Goal: Check status: Check status

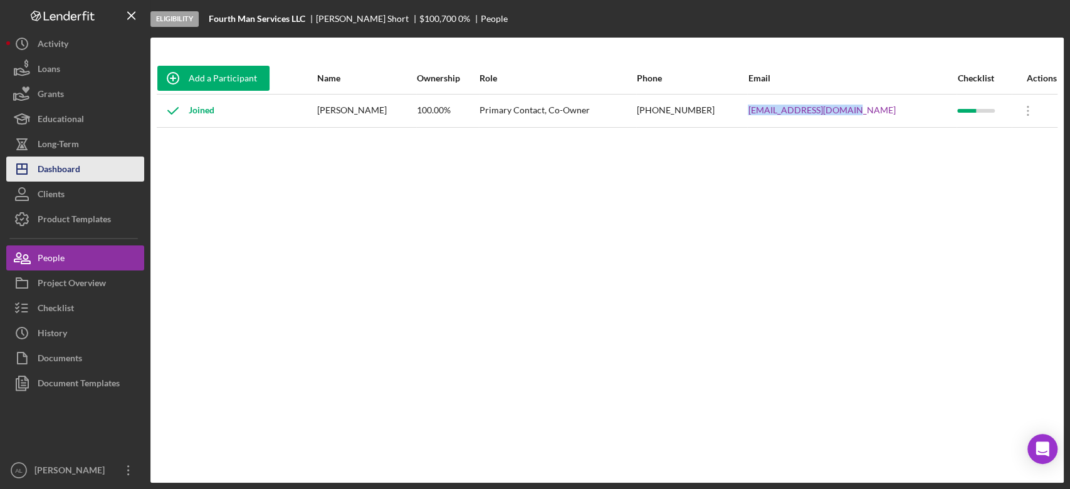
click at [107, 172] on button "Icon/Dashboard Dashboard" at bounding box center [75, 169] width 138 height 25
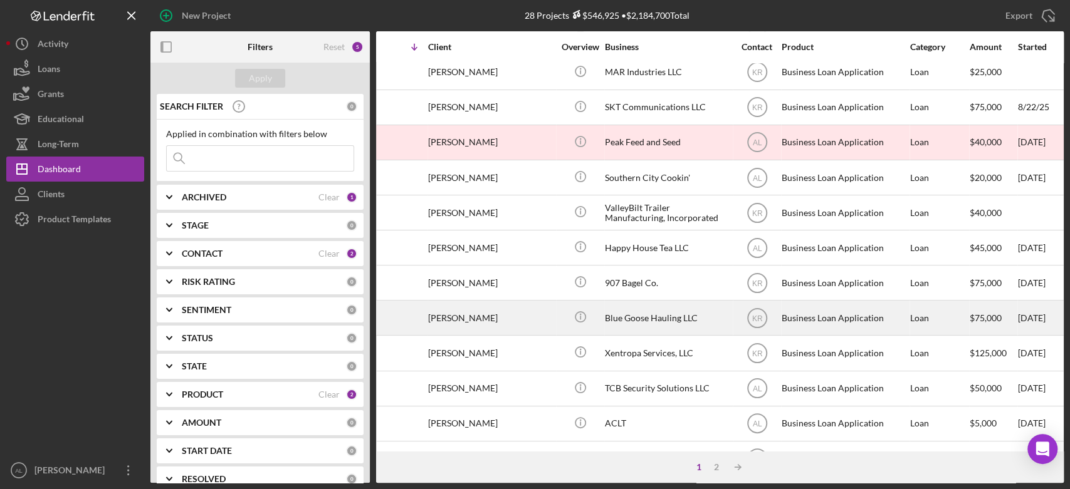
scroll to position [452, 67]
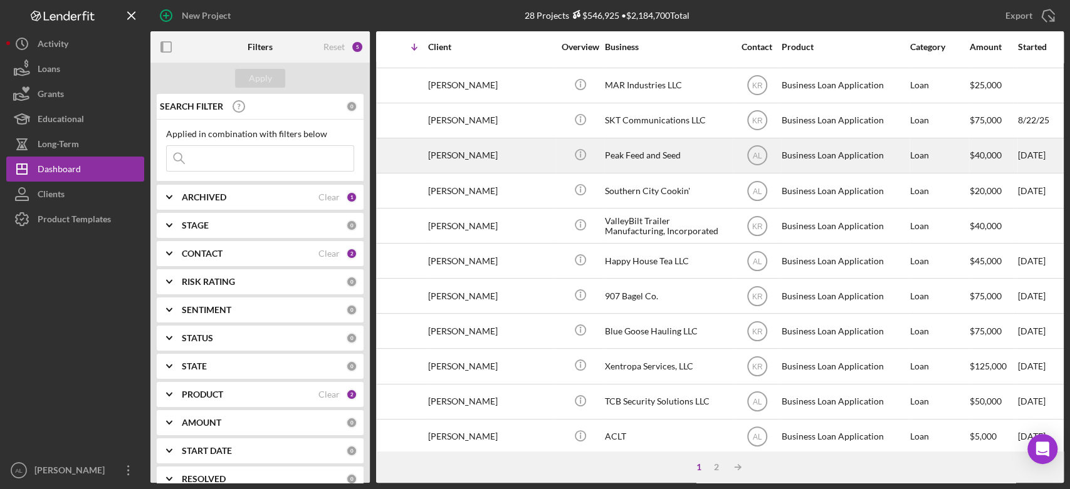
click at [499, 145] on div "[PERSON_NAME]" at bounding box center [490, 155] width 125 height 33
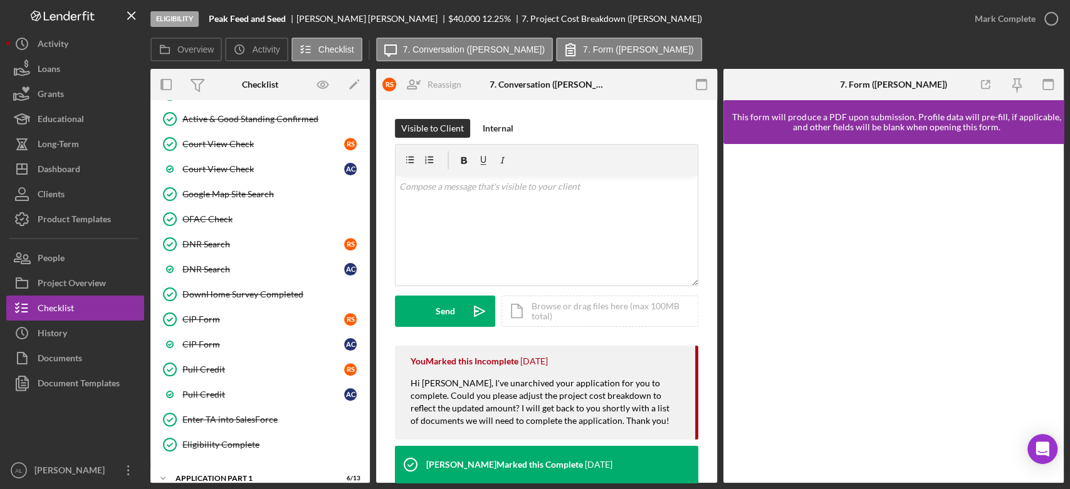
scroll to position [605, 0]
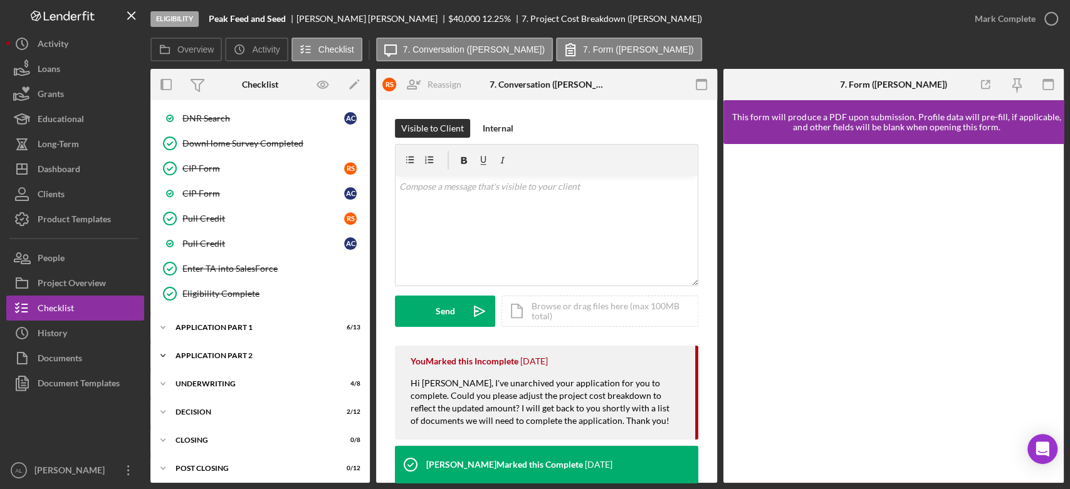
click at [224, 353] on div "Application Part 2" at bounding box center [264, 356] width 179 height 8
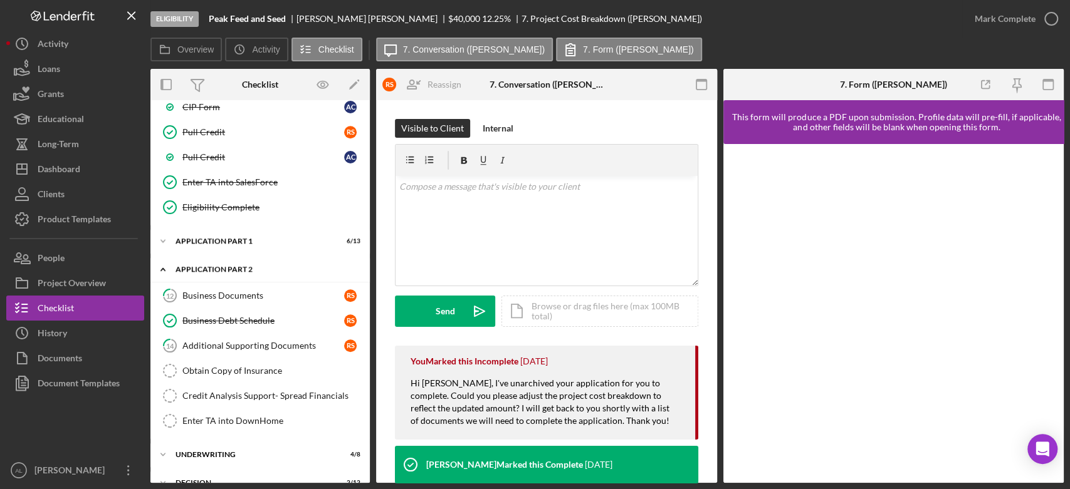
scroll to position [762, 0]
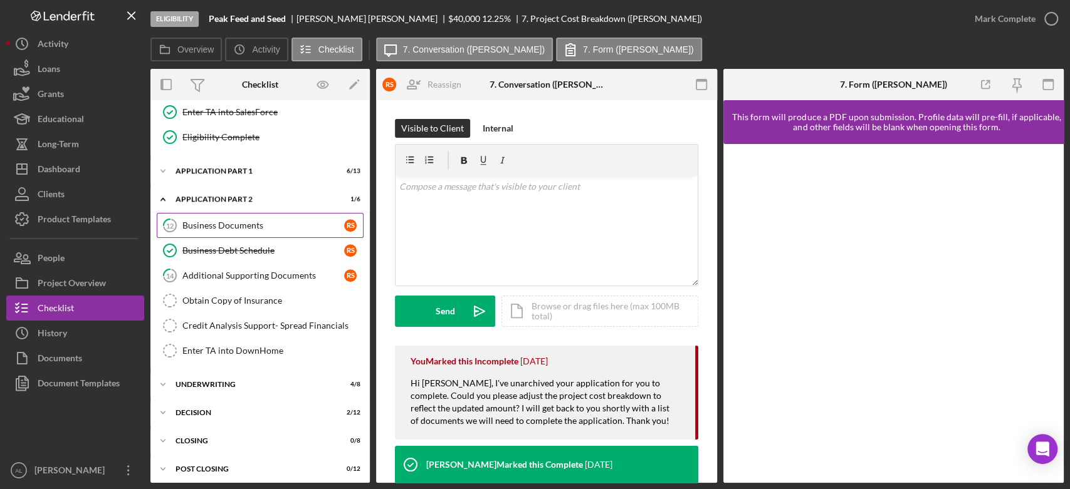
click at [271, 226] on link "12 Business Documents R S" at bounding box center [260, 225] width 207 height 25
